Goal: Check status

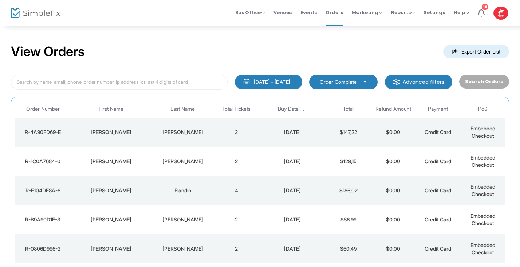
click at [165, 135] on div "[PERSON_NAME]" at bounding box center [182, 131] width 59 height 7
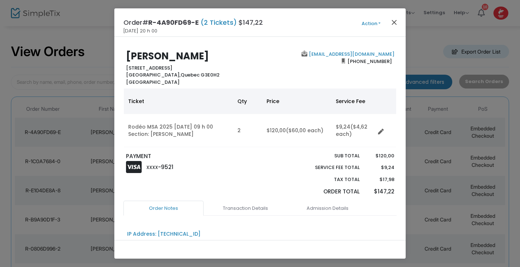
click at [395, 21] on button "Close" at bounding box center [393, 21] width 9 height 9
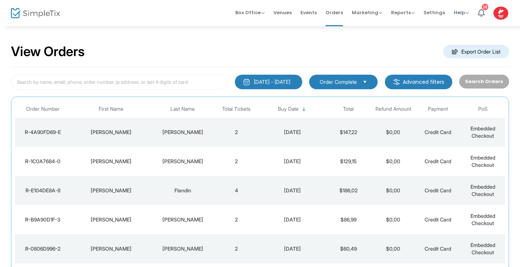
scroll to position [76, 0]
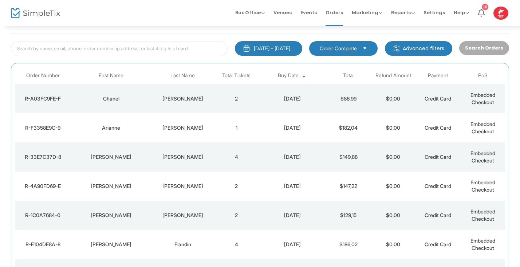
scroll to position [35, 0]
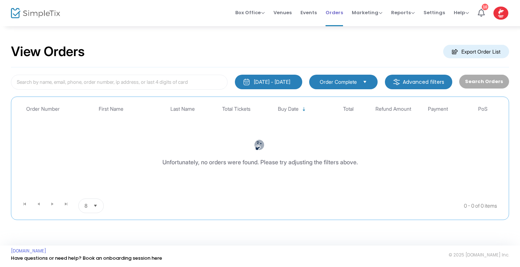
click at [335, 13] on span "Orders" at bounding box center [333, 12] width 17 height 19
